Goal: Check status: Check status

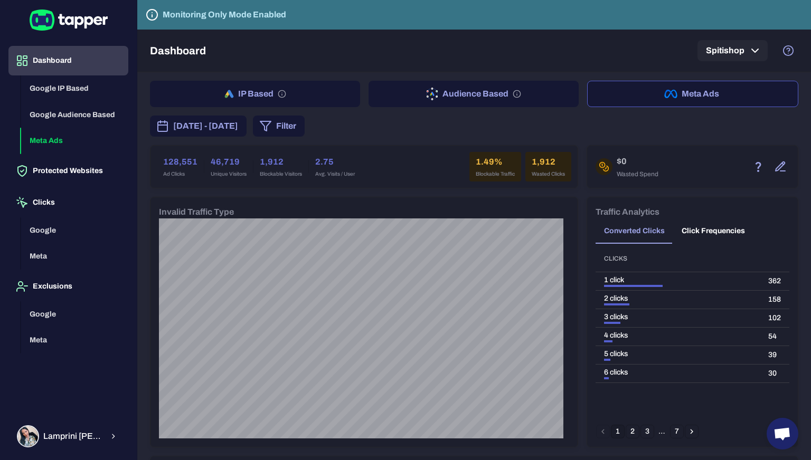
click at [520, 120] on div "[DATE] - [DATE] Filter" at bounding box center [474, 126] width 648 height 21
drag, startPoint x: 555, startPoint y: 52, endPoint x: 560, endPoint y: 43, distance: 10.4
click at [555, 52] on div "Dashboard Spitishop" at bounding box center [474, 51] width 648 height 42
click at [234, 103] on button "IP Based" at bounding box center [255, 94] width 210 height 26
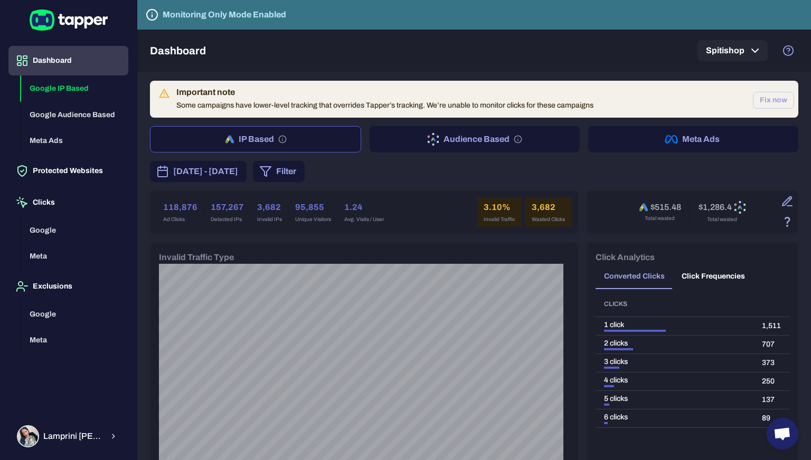
click at [665, 135] on icon "button" at bounding box center [667, 138] width 4 height 7
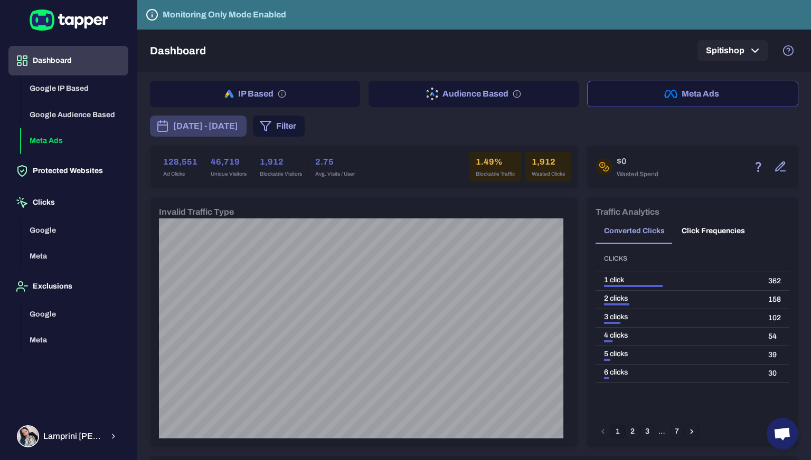
click at [238, 125] on span "[DATE] - [DATE]" at bounding box center [205, 126] width 65 height 13
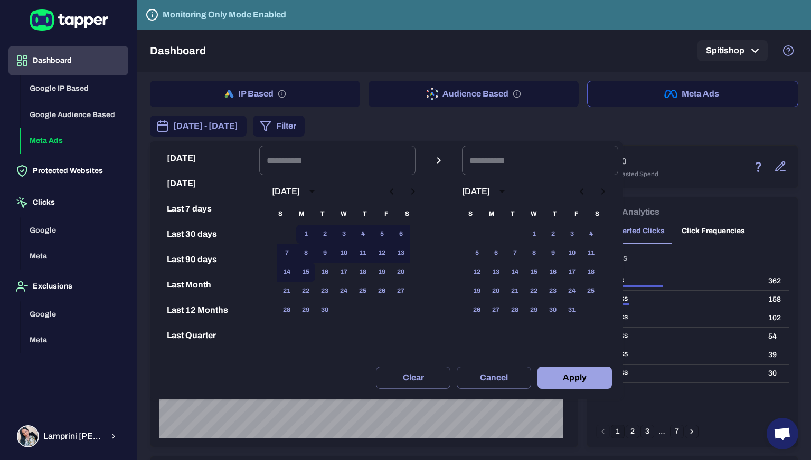
click at [485, 123] on div at bounding box center [405, 230] width 811 height 460
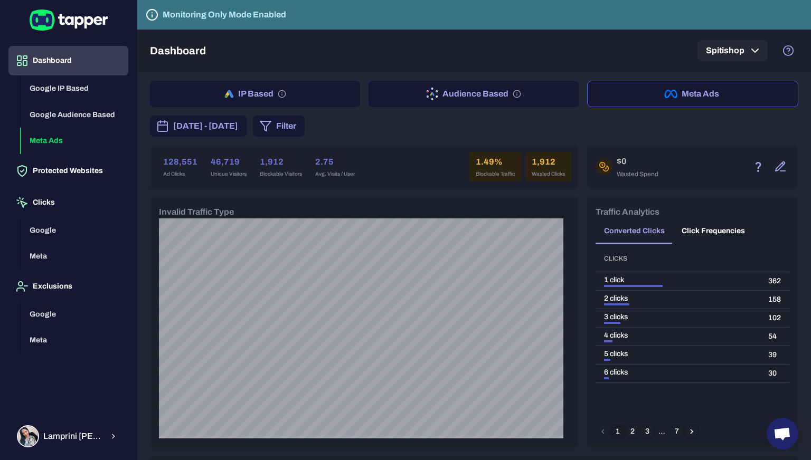
click at [228, 92] on icon "button" at bounding box center [231, 94] width 6 height 8
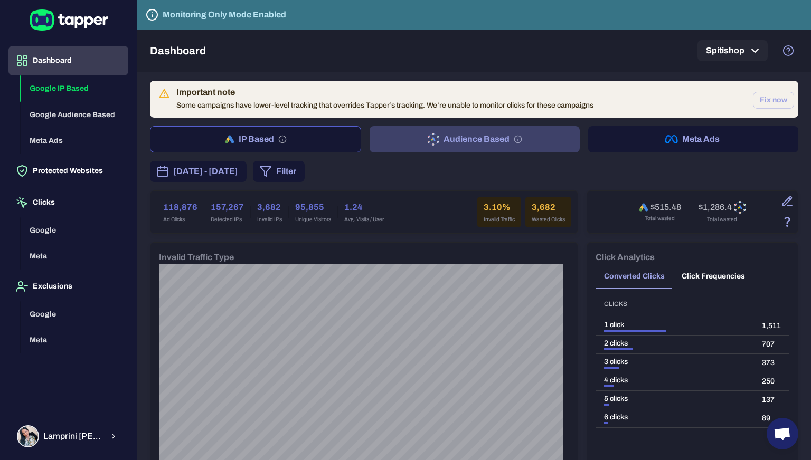
click at [474, 140] on button "Audience Based" at bounding box center [475, 139] width 210 height 26
